Goal: Find contact information: Obtain details needed to contact an individual or organization

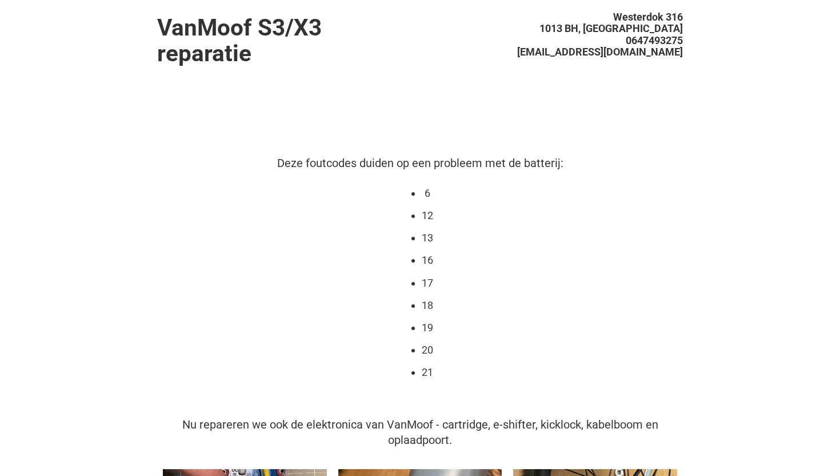
click at [238, 55] on h1 "VanMoof S3/X3 reparatie" at bounding box center [288, 40] width 263 height 51
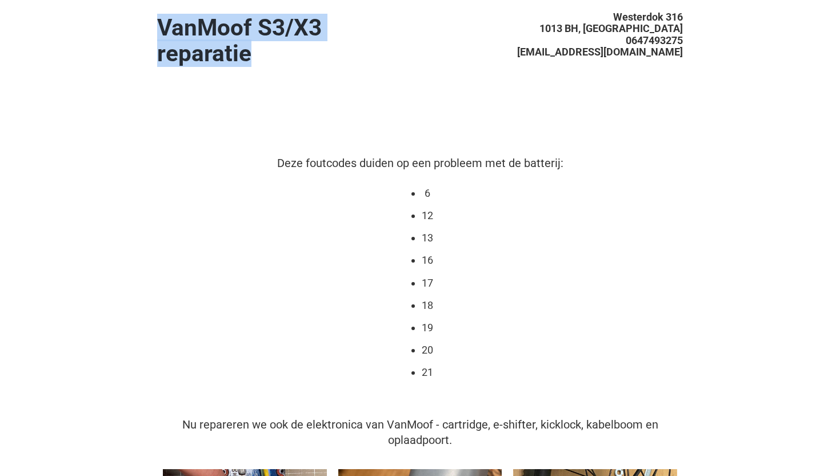
click at [238, 55] on h1 "VanMoof S3/X3 reparatie" at bounding box center [288, 40] width 263 height 51
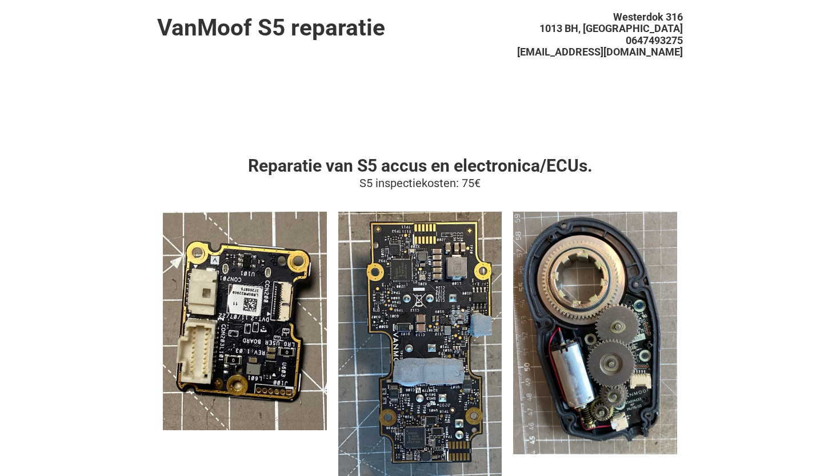
click at [601, 27] on span "1013 BH, [GEOGRAPHIC_DATA]" at bounding box center [611, 28] width 143 height 12
click at [307, 25] on h1 "VanMoof S5 reparatie" at bounding box center [288, 28] width 263 height 26
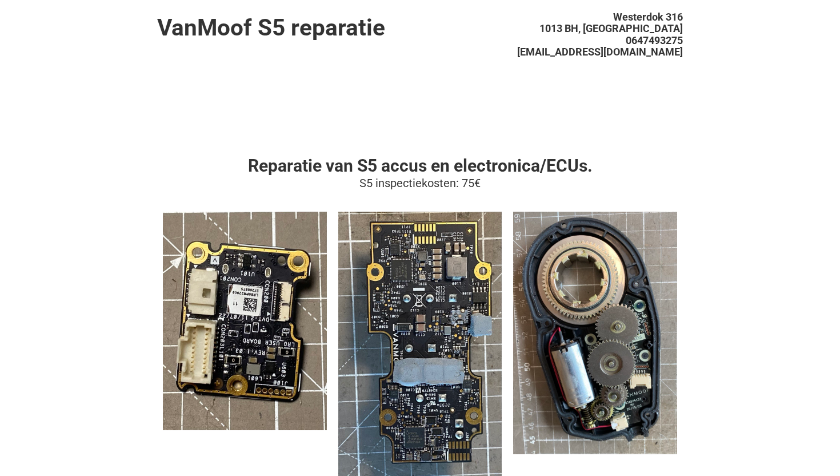
click at [657, 50] on span "[EMAIL_ADDRESS][DOMAIN_NAME]" at bounding box center [600, 52] width 166 height 12
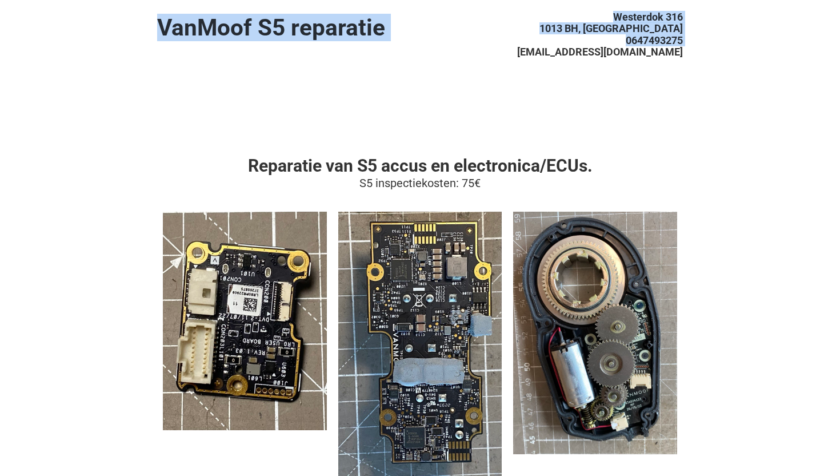
click at [657, 50] on span "[EMAIL_ADDRESS][DOMAIN_NAME]" at bounding box center [600, 52] width 166 height 12
copy div "VanMoof S5 reparatie Westerdok 316 1013 BH, Amsterdam 0647493275"
